Goal: Navigation & Orientation: Find specific page/section

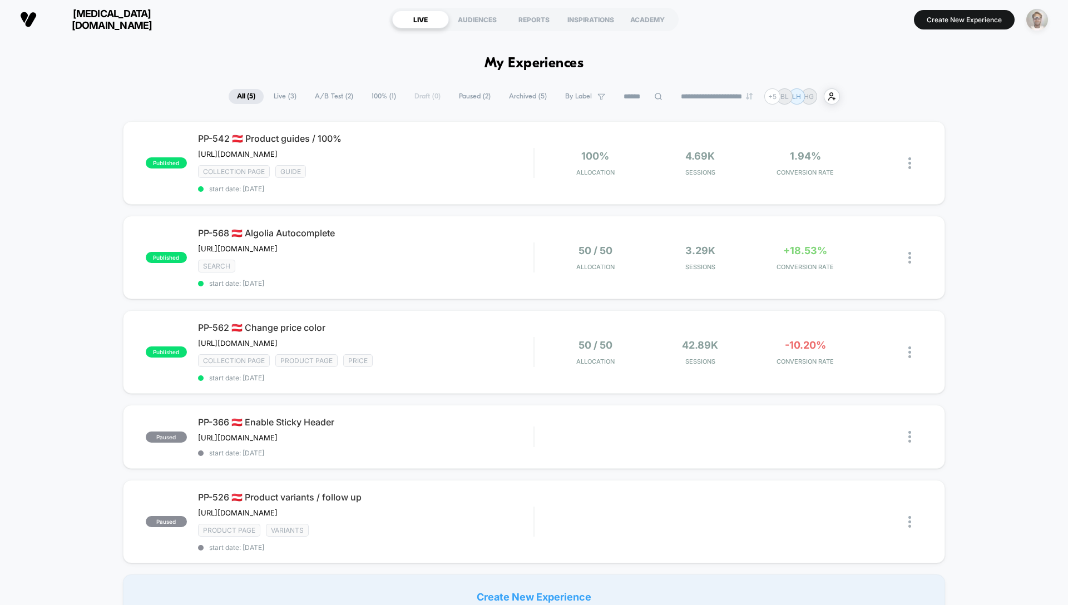
click at [1044, 14] on img "button" at bounding box center [1037, 20] width 22 height 22
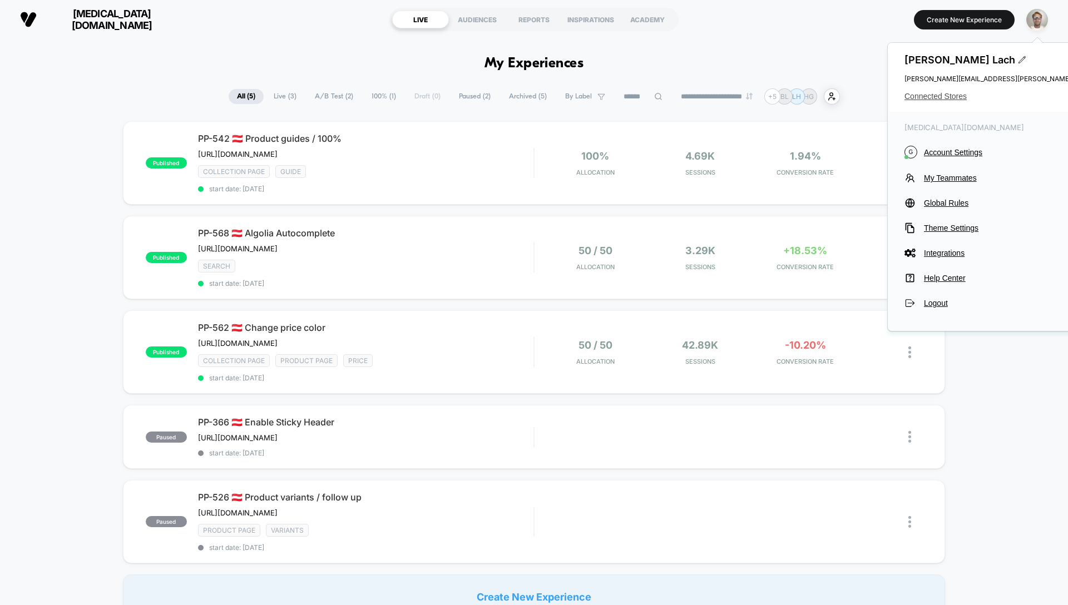
click at [961, 95] on span "Connected Stores" at bounding box center [1042, 96] width 275 height 9
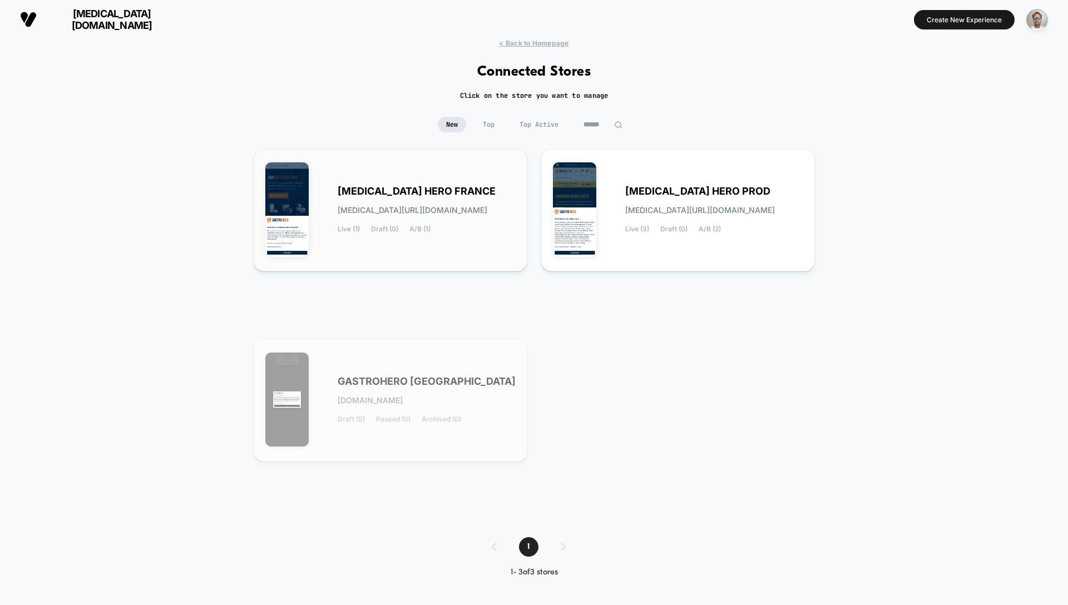
click at [438, 206] on span "[MEDICAL_DATA][URL][DOMAIN_NAME]" at bounding box center [413, 210] width 150 height 8
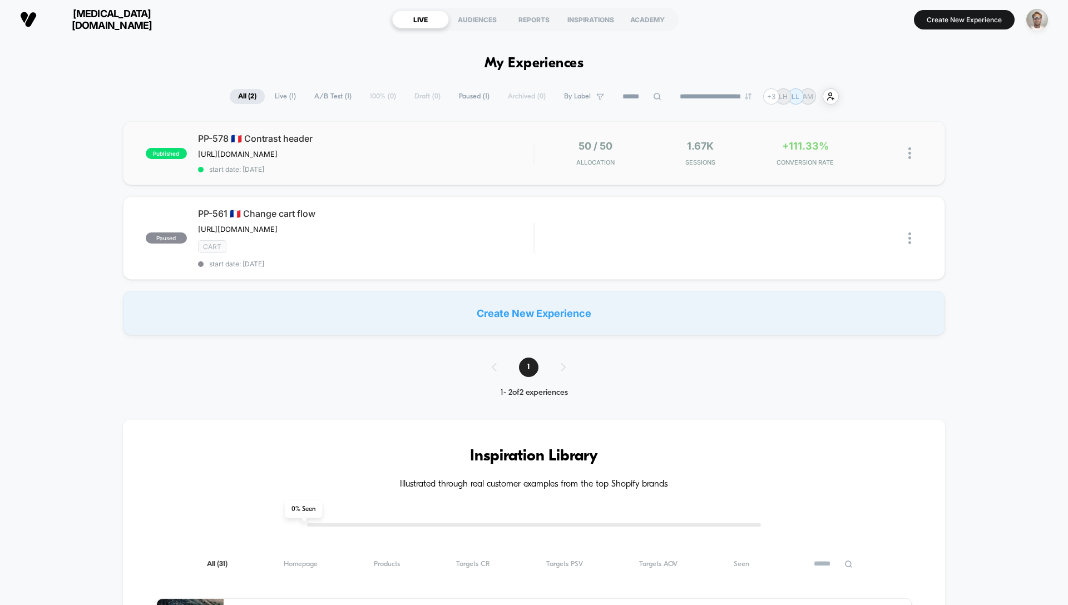
click at [390, 180] on div "published PP-578 🇫🇷 Contrast header [URL][DOMAIN_NAME] Click to edit experience…" at bounding box center [534, 153] width 822 height 64
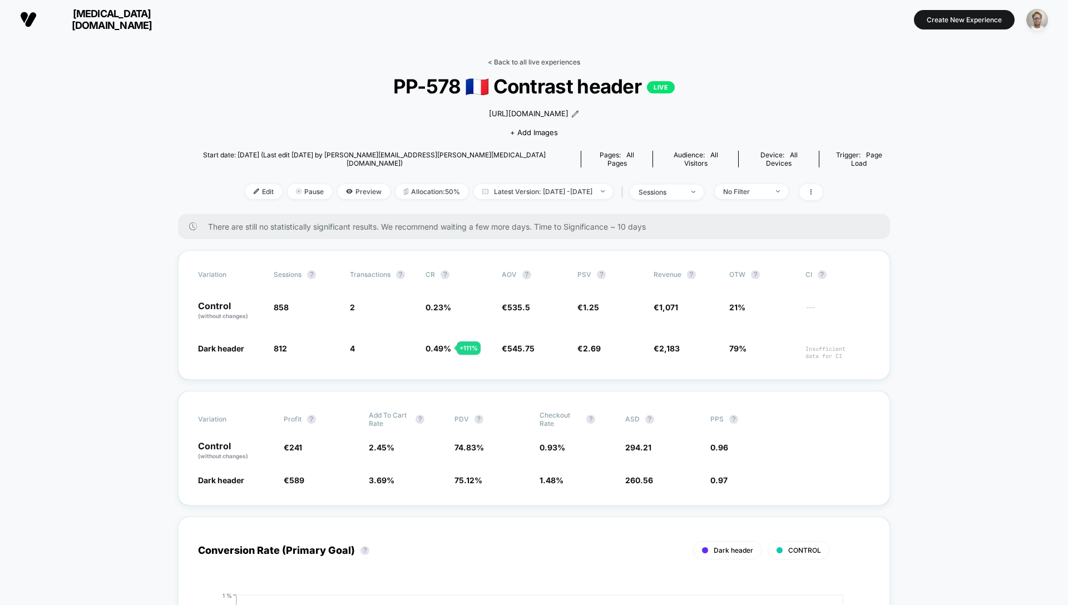
click at [541, 67] on div "< Back to all live experiences PP-578 🇫🇷 Contrast header LIVE [URL][DOMAIN_NAME…" at bounding box center [534, 136] width 712 height 156
click at [543, 63] on link "< Back to all live experiences" at bounding box center [534, 62] width 92 height 8
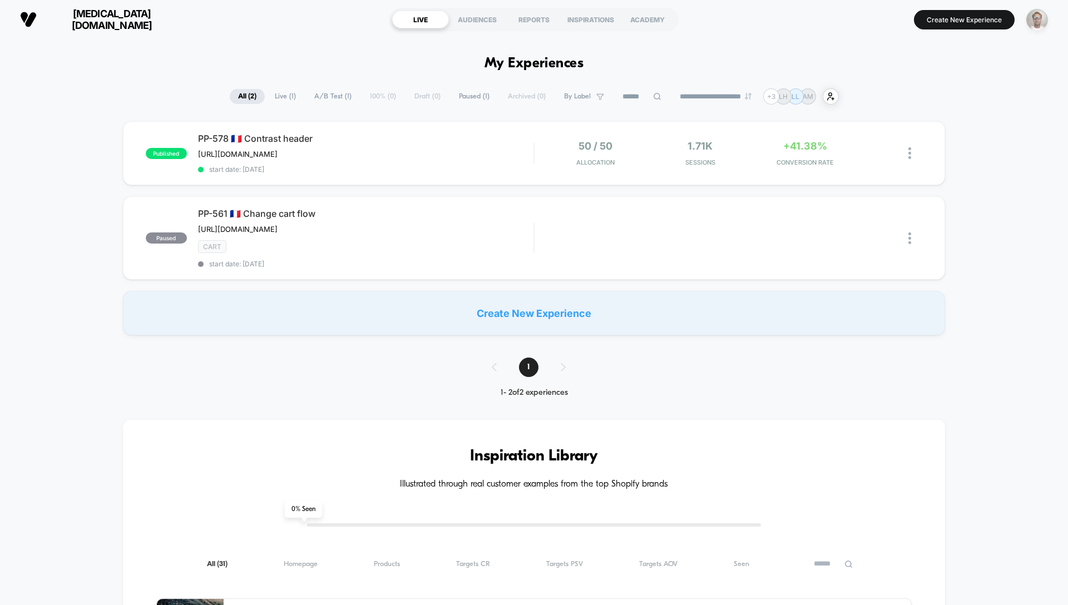
click at [1040, 20] on img "button" at bounding box center [1037, 20] width 22 height 22
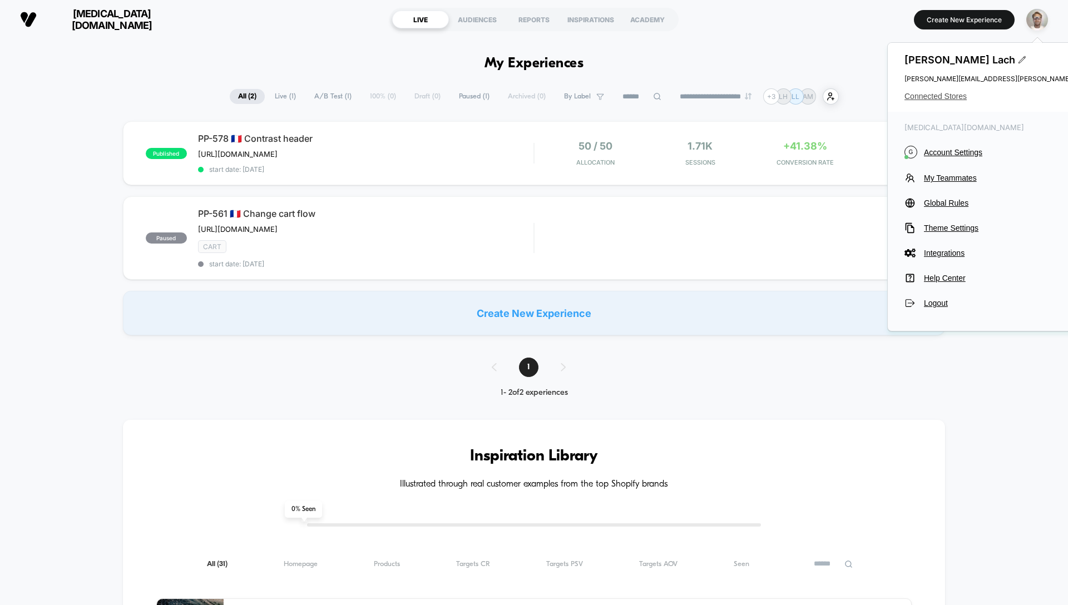
click at [958, 94] on span "Connected Stores" at bounding box center [1042, 96] width 275 height 9
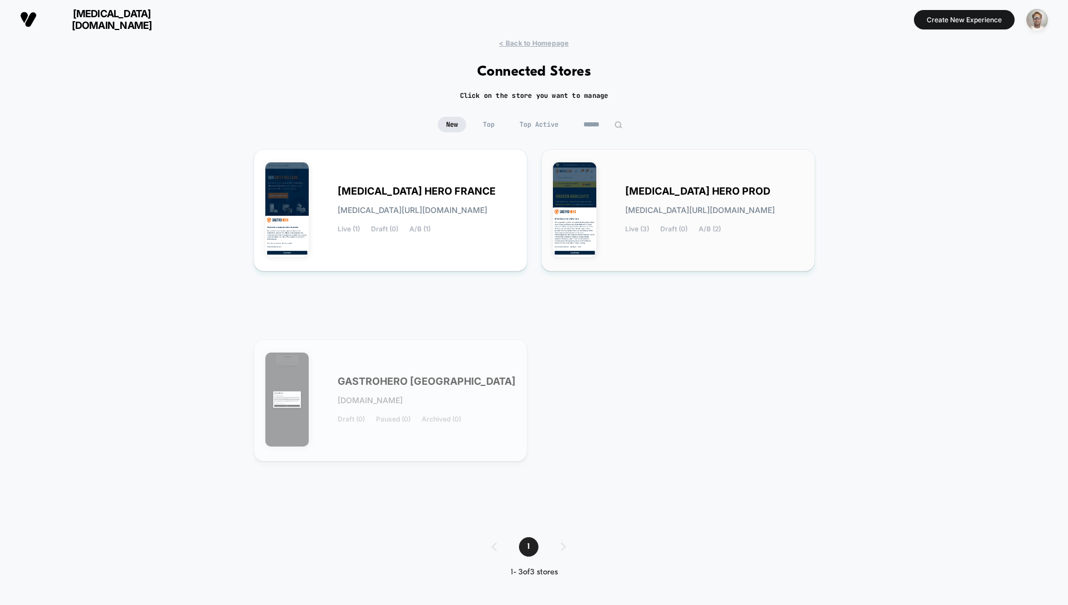
click at [663, 188] on span "[MEDICAL_DATA] HERO PROD" at bounding box center [697, 191] width 145 height 8
